Goal: Information Seeking & Learning: Learn about a topic

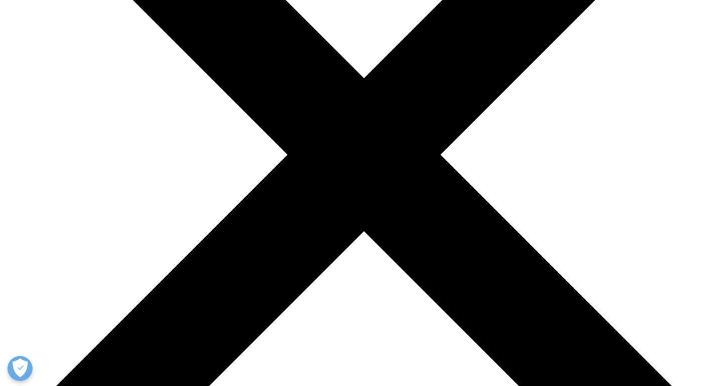
scroll to position [221, 0]
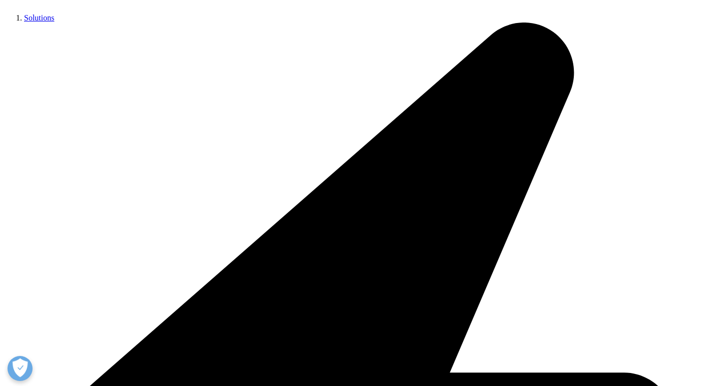
drag, startPoint x: 305, startPoint y: 244, endPoint x: 214, endPoint y: 78, distance: 189.4
drag, startPoint x: 73, startPoint y: 81, endPoint x: 210, endPoint y: 174, distance: 166.2
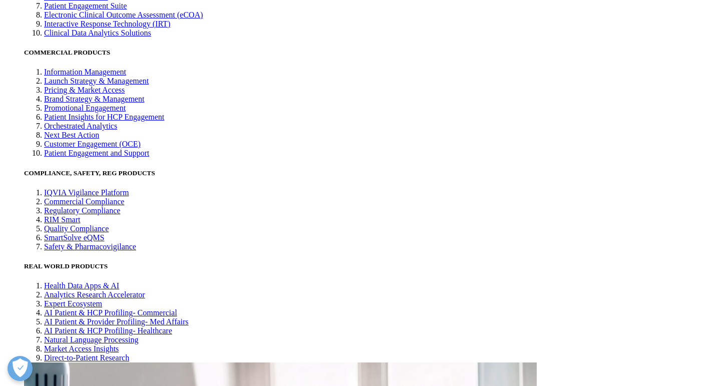
scroll to position [2401, 0]
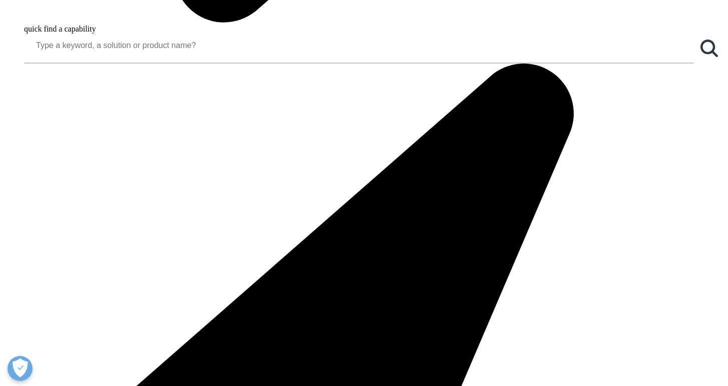
scroll to position [1021, 0]
drag, startPoint x: 246, startPoint y: 51, endPoint x: 332, endPoint y: 60, distance: 87.0
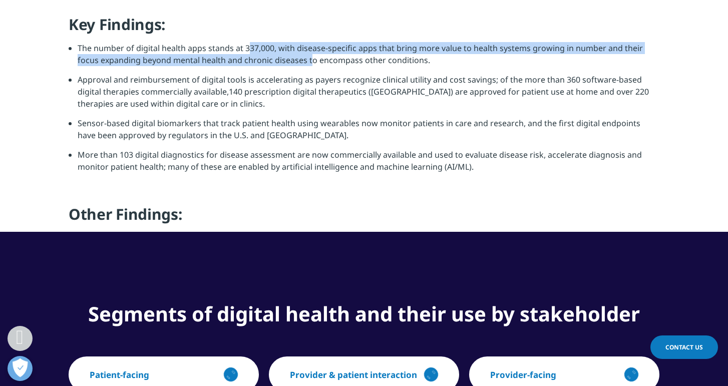
click at [332, 59] on li "The number of digital health apps stands at 337,000, with disease-specific apps…" at bounding box center [369, 58] width 582 height 32
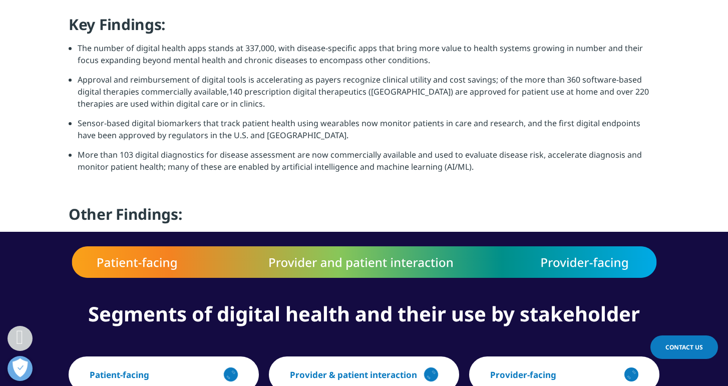
click at [341, 61] on li "The number of digital health apps stands at 337,000, with disease-specific apps…" at bounding box center [369, 58] width 582 height 32
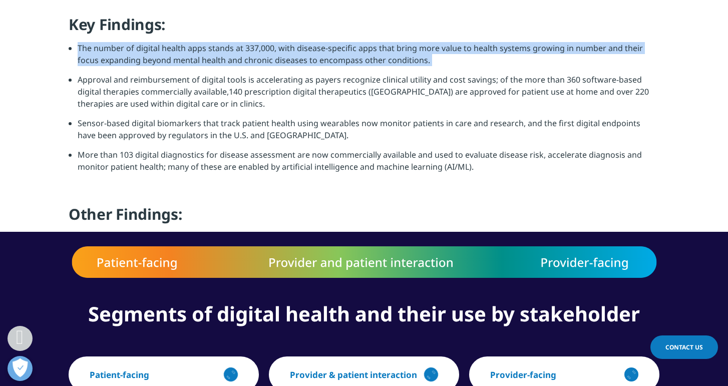
click at [341, 61] on li "The number of digital health apps stands at 337,000, with disease-specific apps…" at bounding box center [369, 58] width 582 height 32
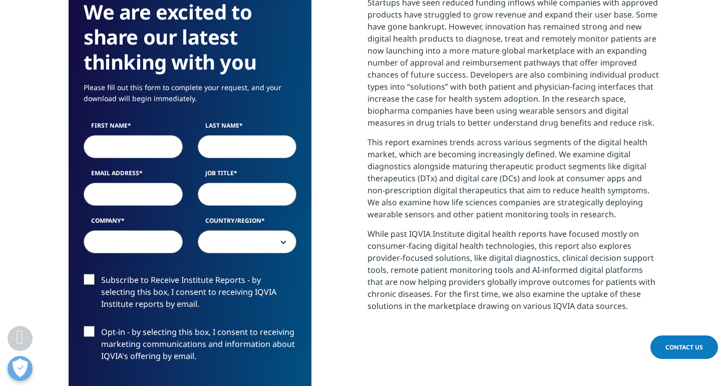
scroll to position [0, 0]
